Goal: Navigation & Orientation: Go to known website

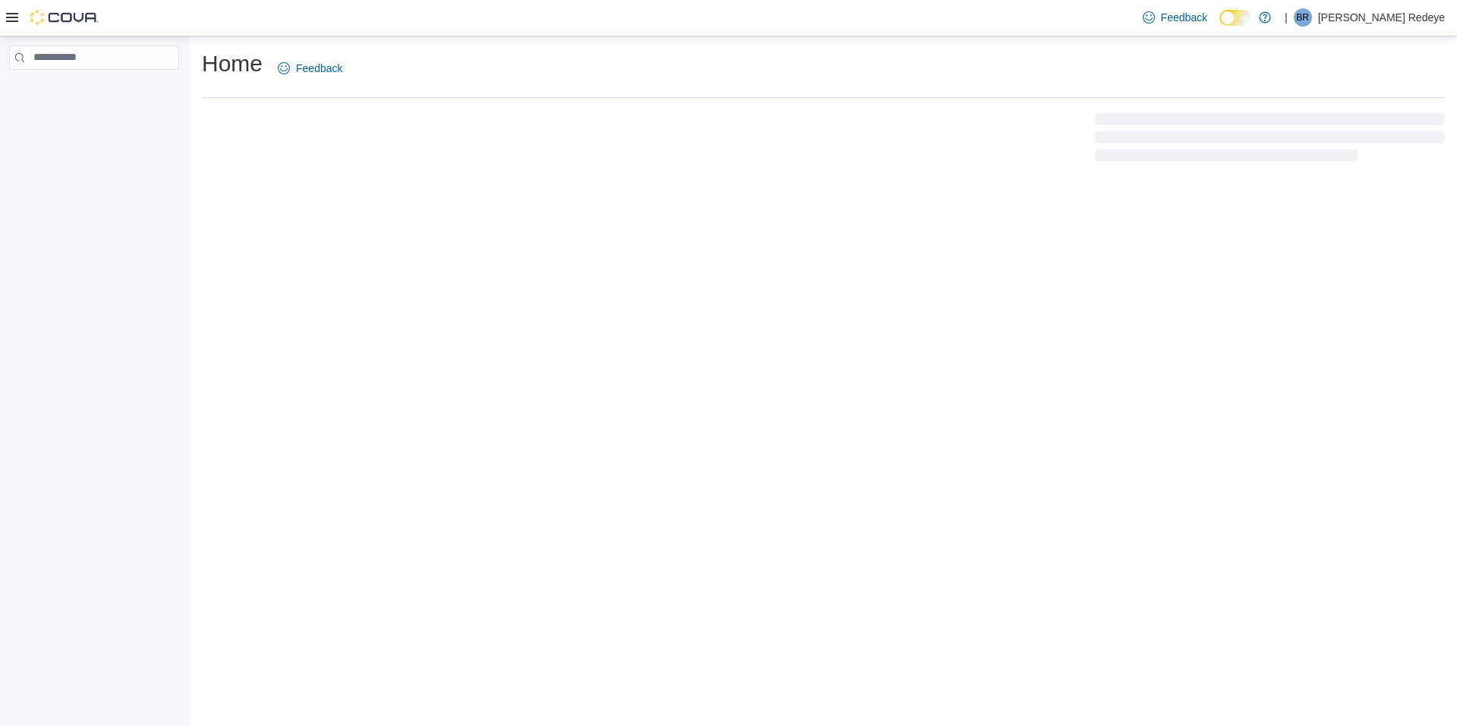
drag, startPoint x: 645, startPoint y: 378, endPoint x: 1036, endPoint y: 238, distance: 415.0
click at [1036, 165] on div at bounding box center [823, 137] width 1243 height 55
